Goal: Transaction & Acquisition: Purchase product/service

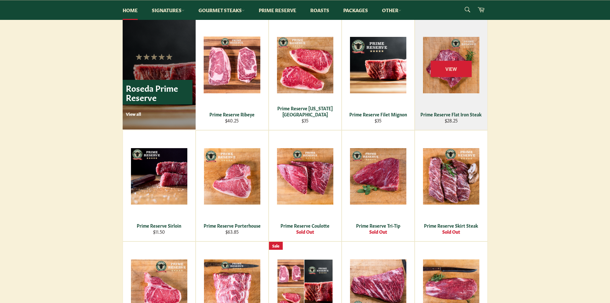
scroll to position [416, 0]
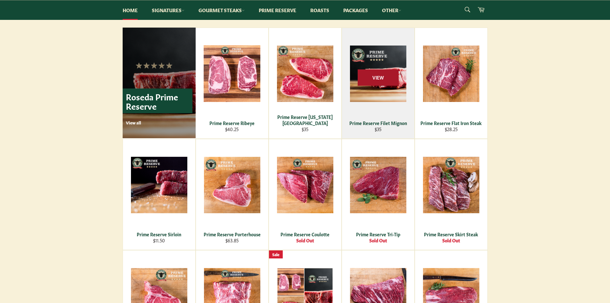
click at [380, 75] on span "View" at bounding box center [378, 77] width 41 height 16
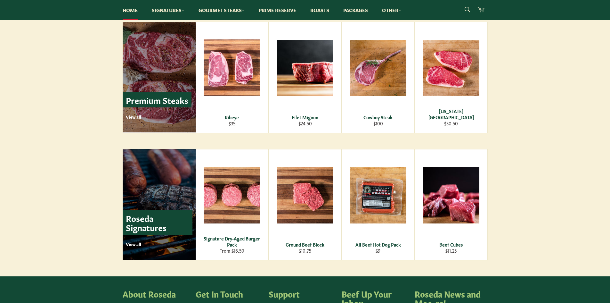
scroll to position [768, 0]
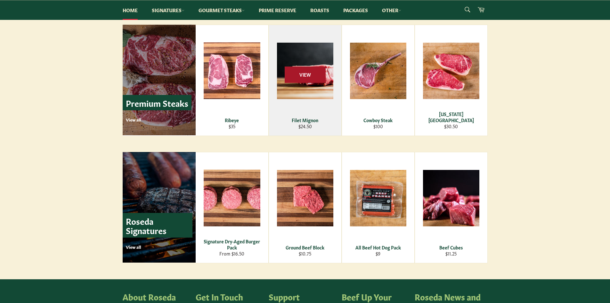
click at [307, 78] on span "View" at bounding box center [305, 74] width 41 height 16
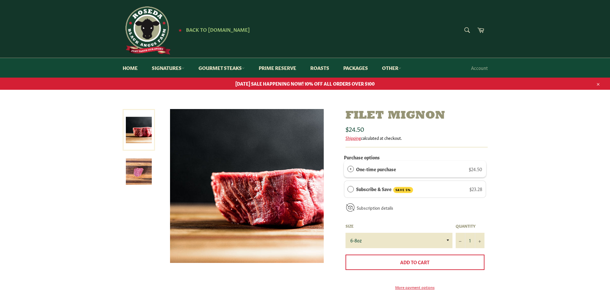
scroll to position [32, 0]
